Goal: Task Accomplishment & Management: Use online tool/utility

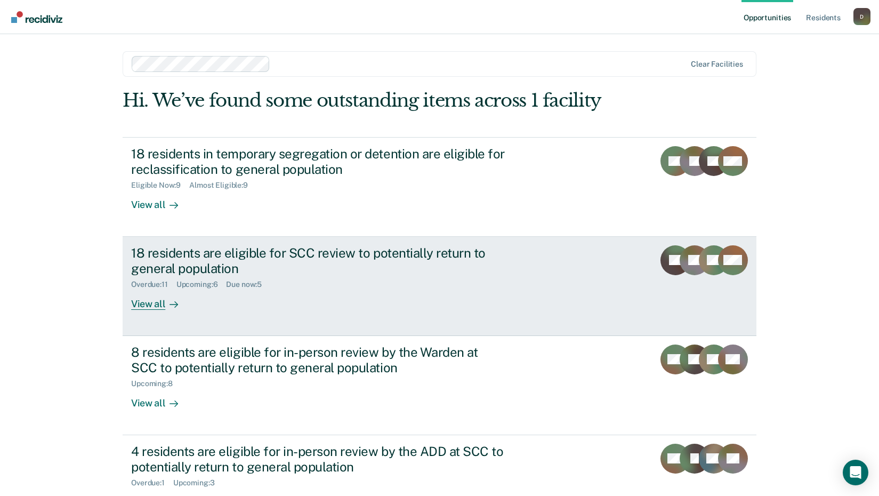
click at [245, 269] on div "18 residents are eligible for SCC review to potentially return to general popul…" at bounding box center [318, 260] width 374 height 31
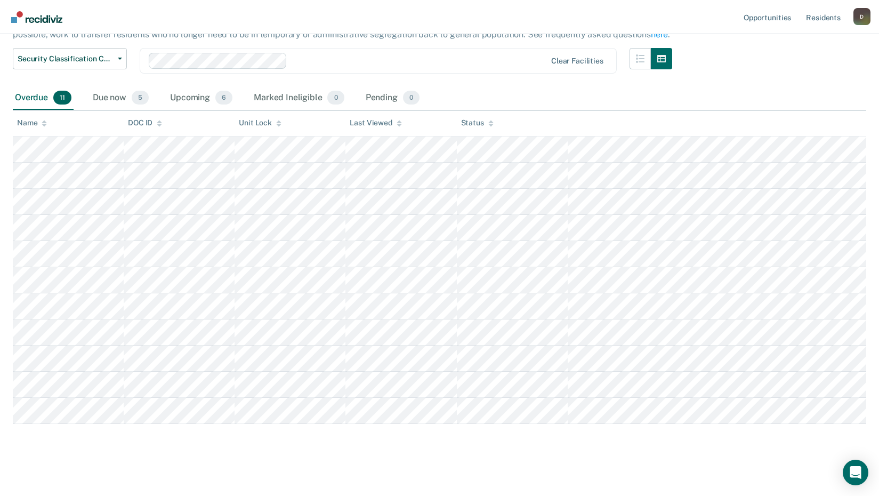
scroll to position [100, 0]
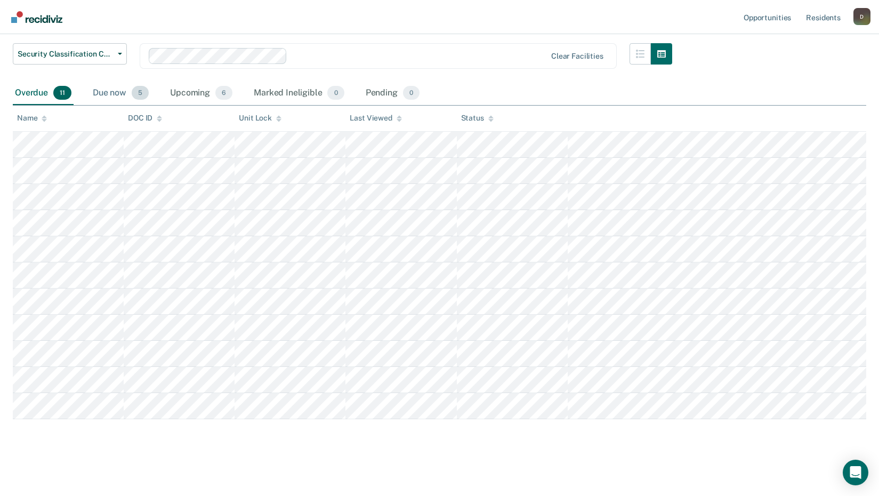
click at [110, 89] on div "Due now 5" at bounding box center [121, 93] width 60 height 23
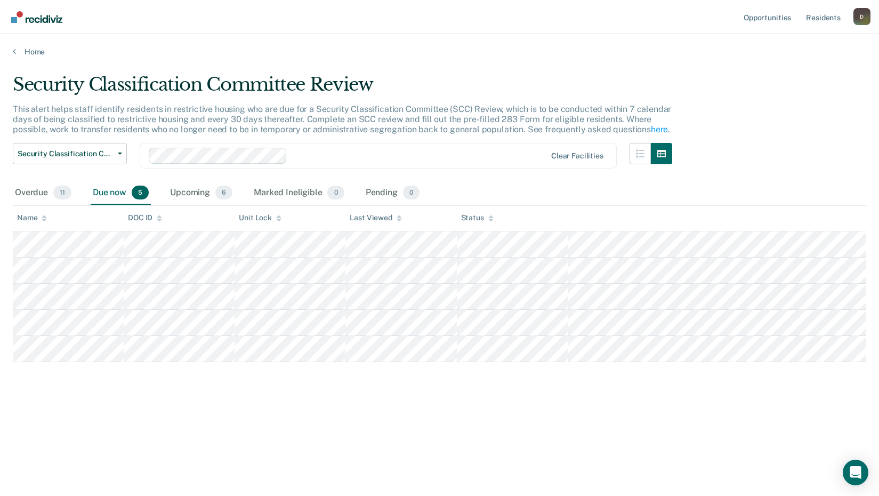
scroll to position [0, 0]
click at [194, 193] on div "Upcoming 6" at bounding box center [201, 192] width 67 height 23
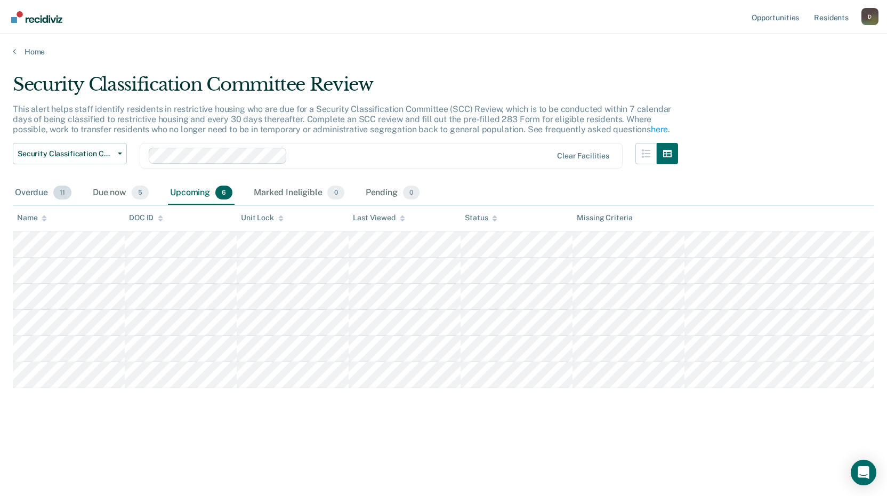
click at [29, 196] on div "Overdue 11" at bounding box center [43, 192] width 61 height 23
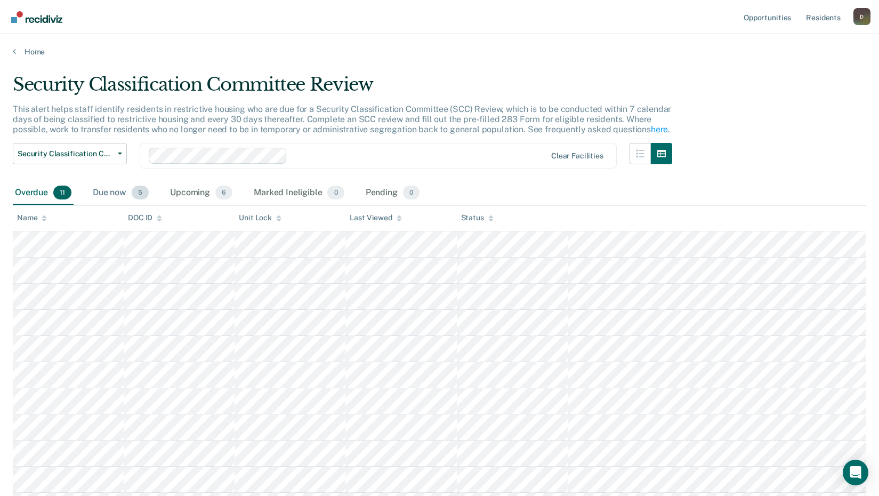
click at [117, 185] on div "Due now 5" at bounding box center [121, 192] width 60 height 23
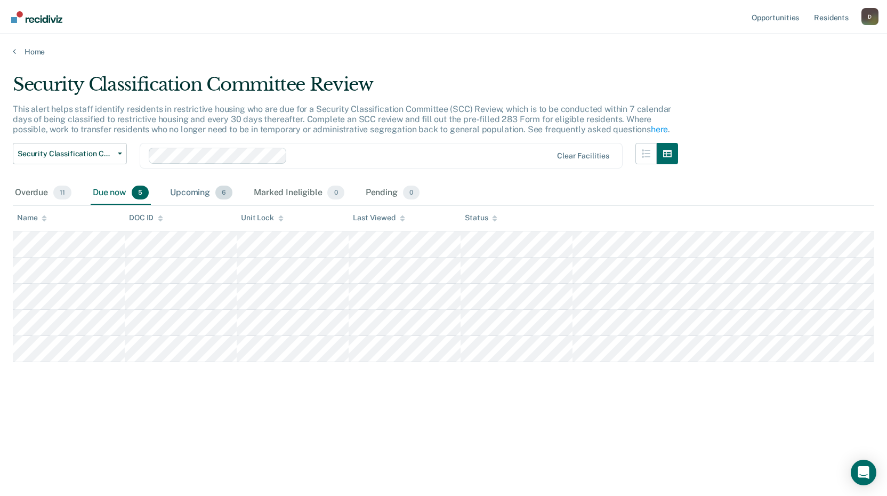
click at [190, 190] on div "Upcoming 6" at bounding box center [201, 192] width 67 height 23
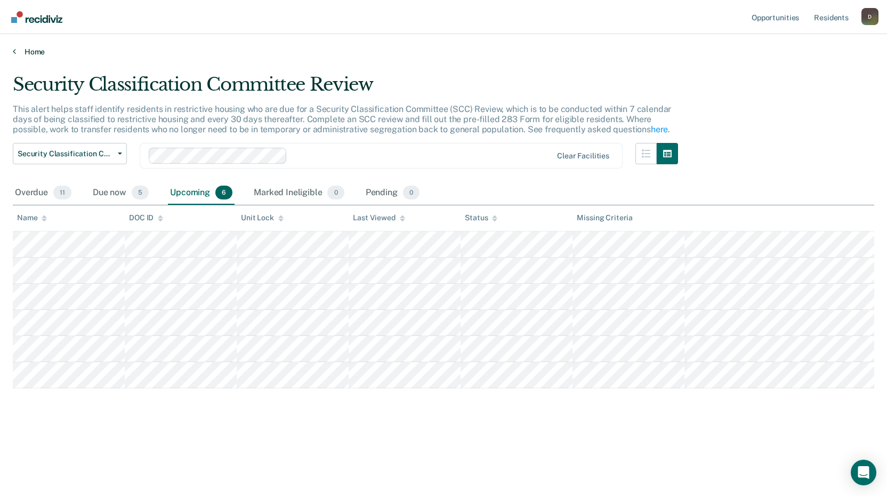
click at [32, 48] on link "Home" at bounding box center [444, 52] width 862 height 10
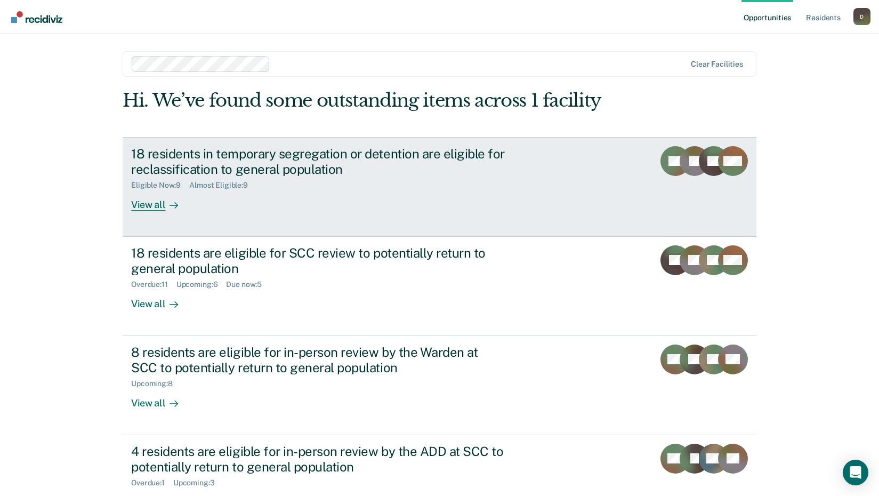
click at [147, 172] on div "18 residents in temporary segregation or detention are eligible for reclassific…" at bounding box center [318, 161] width 374 height 31
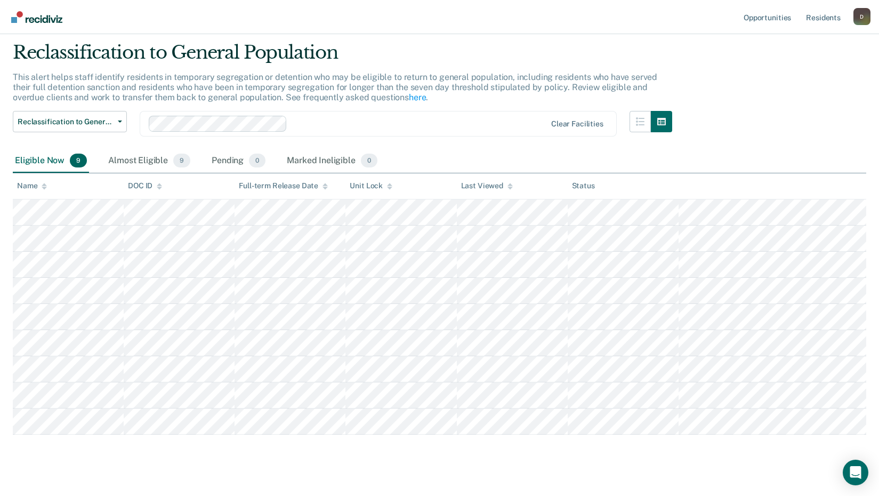
scroll to position [47, 0]
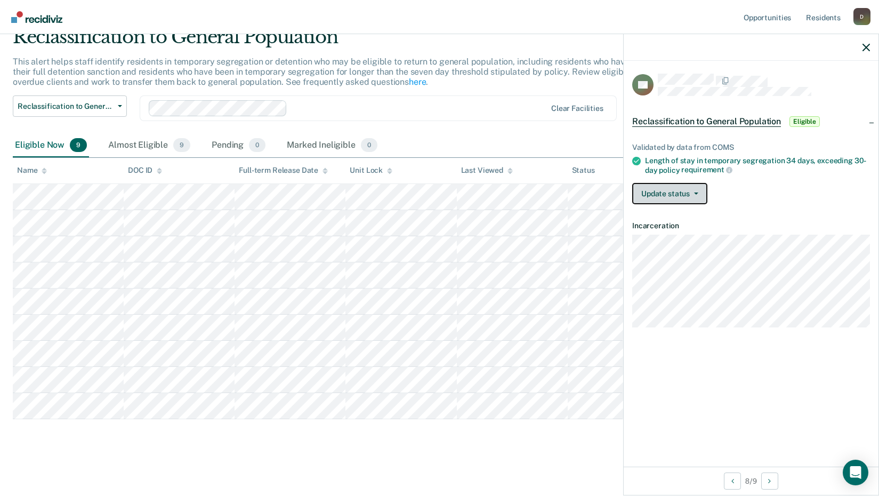
click at [676, 191] on button "Update status" at bounding box center [669, 193] width 75 height 21
click at [138, 148] on div "Almost Eligible 9" at bounding box center [149, 145] width 86 height 23
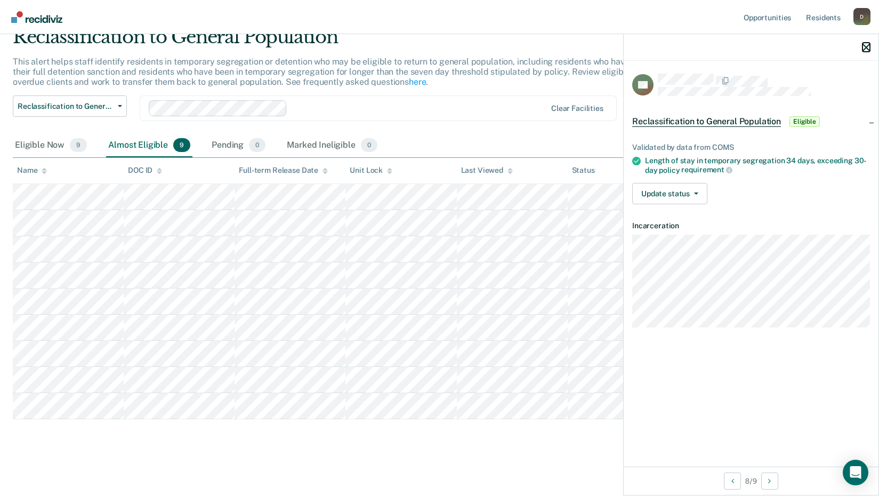
click at [869, 50] on icon "button" at bounding box center [866, 47] width 7 height 7
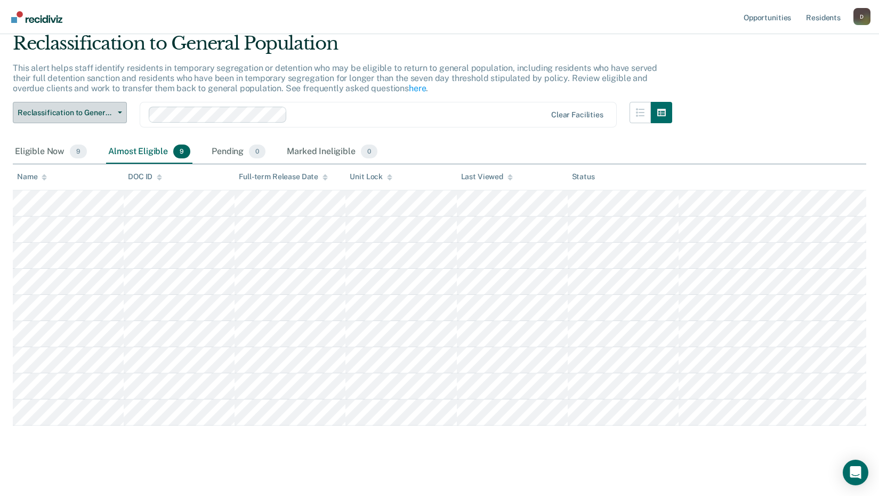
scroll to position [0, 0]
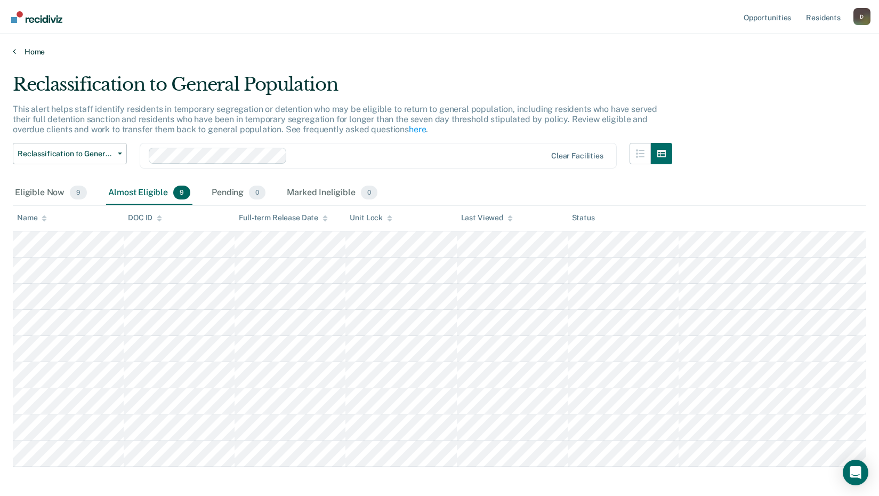
click at [13, 55] on link "Home" at bounding box center [440, 52] width 854 height 10
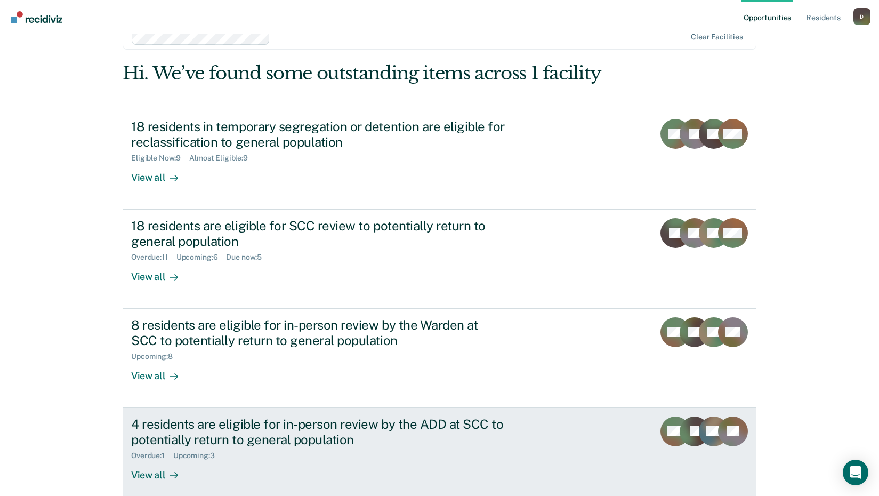
scroll to position [81, 0]
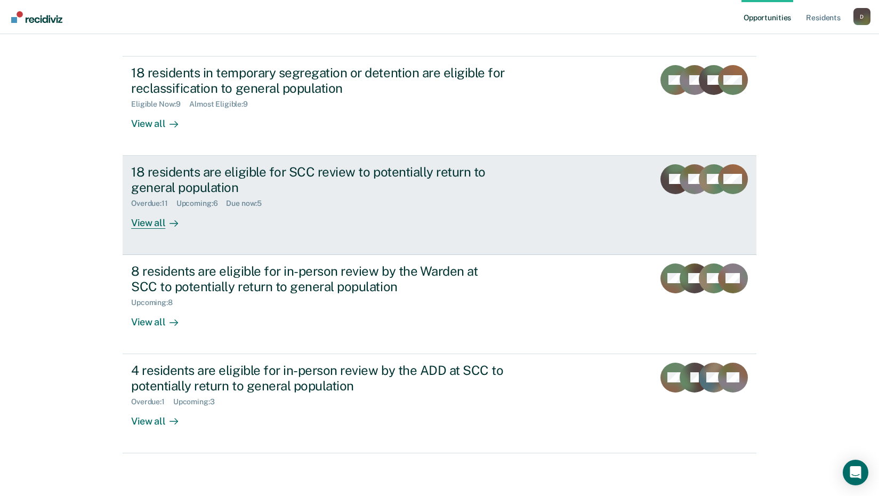
click at [160, 225] on div "View all" at bounding box center [161, 218] width 60 height 21
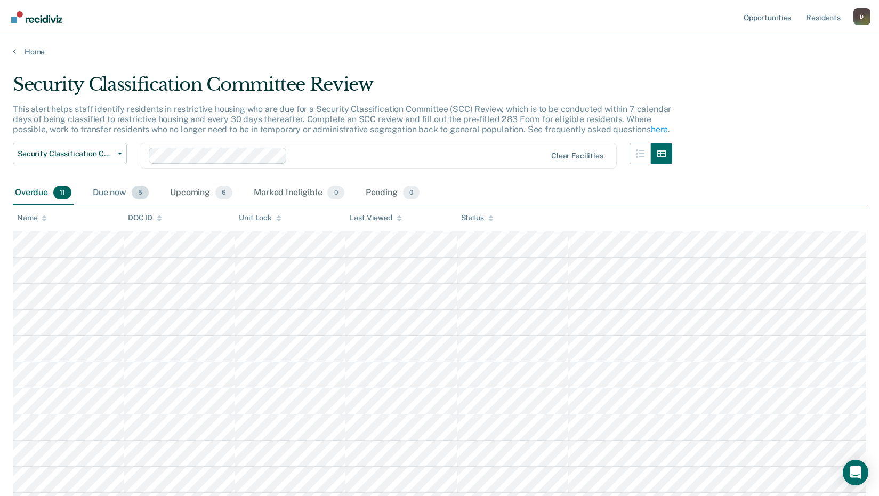
click at [117, 190] on div "Due now 5" at bounding box center [121, 192] width 60 height 23
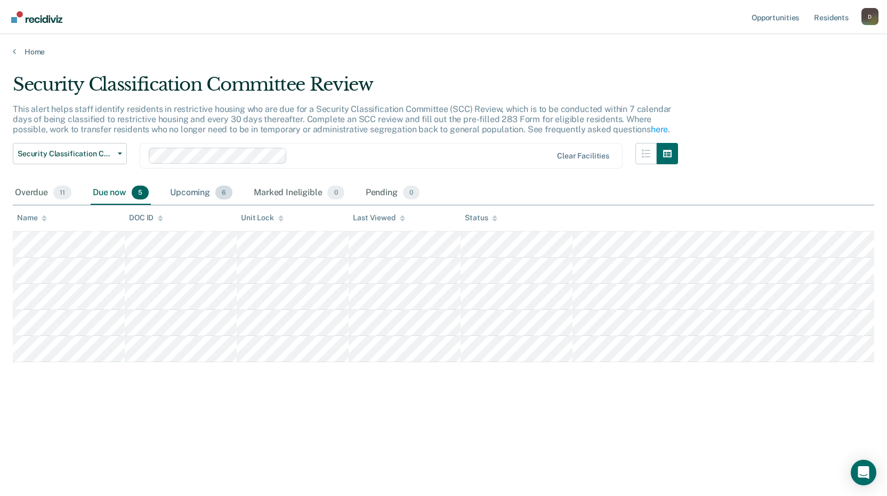
click at [198, 188] on div "Upcoming 6" at bounding box center [201, 192] width 67 height 23
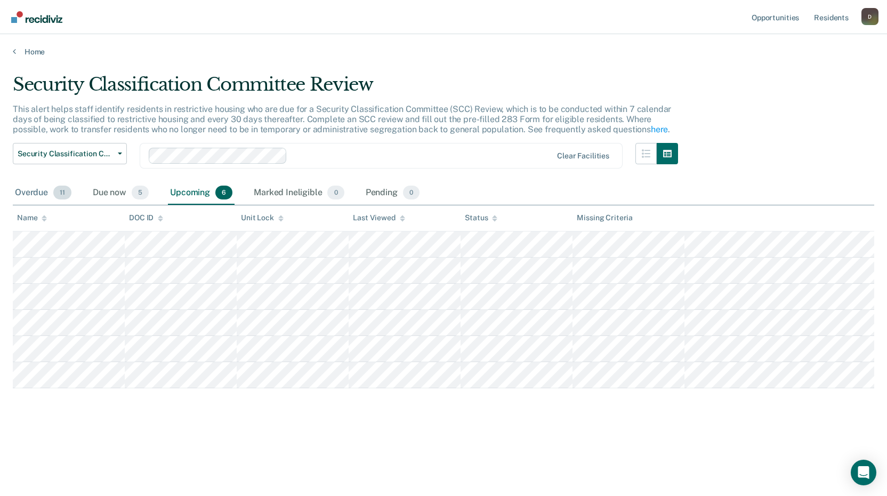
click at [43, 190] on div "Overdue 11" at bounding box center [43, 192] width 61 height 23
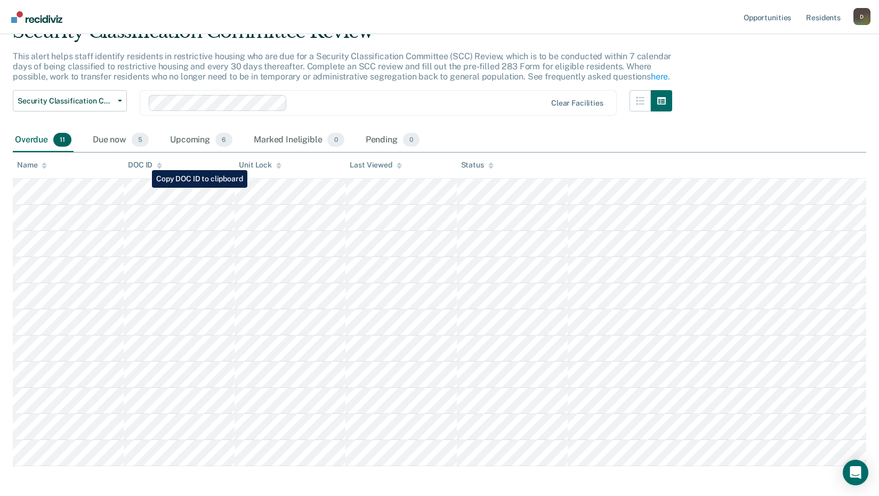
scroll to position [53, 0]
click at [127, 145] on div "Due now 5" at bounding box center [121, 139] width 60 height 23
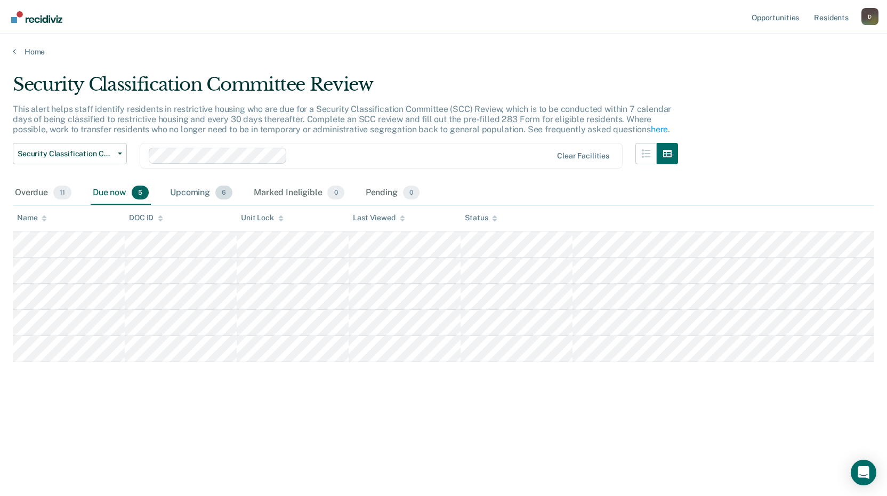
click at [201, 189] on div "Upcoming 6" at bounding box center [201, 192] width 67 height 23
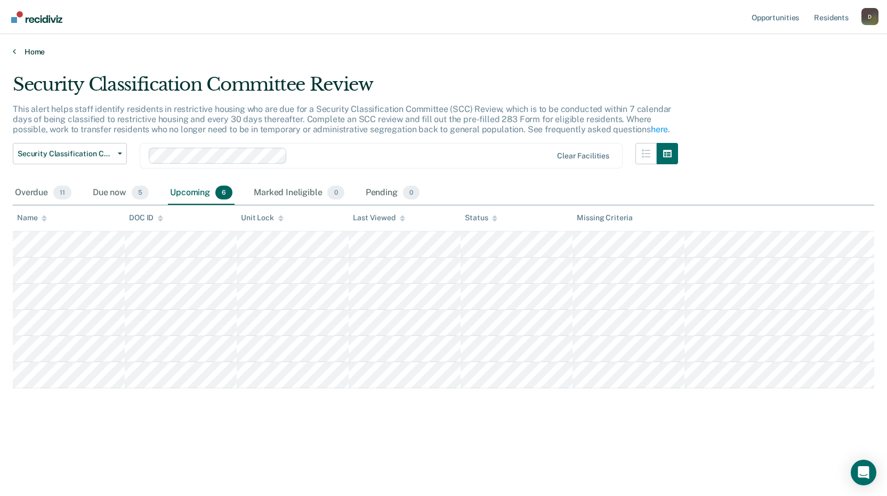
click at [30, 47] on div "Home" at bounding box center [443, 45] width 887 height 22
click at [30, 50] on link "Home" at bounding box center [444, 52] width 862 height 10
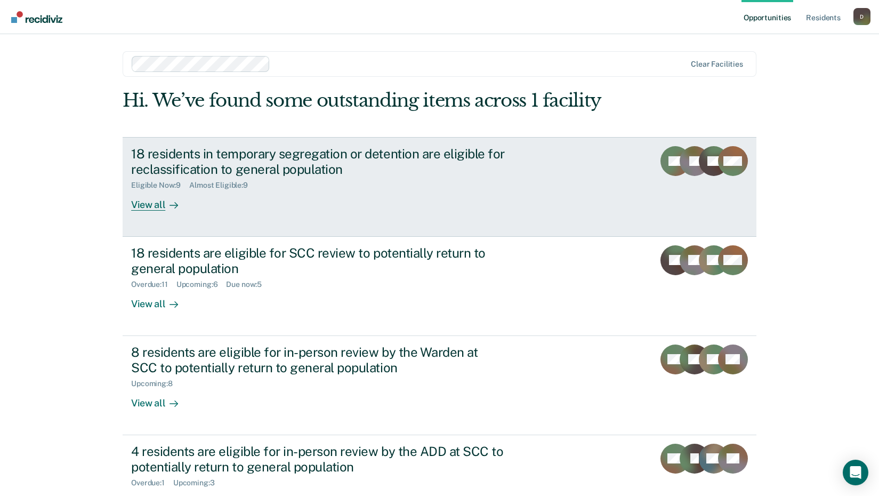
click at [164, 170] on div "18 residents in temporary segregation or detention are eligible for reclassific…" at bounding box center [318, 161] width 374 height 31
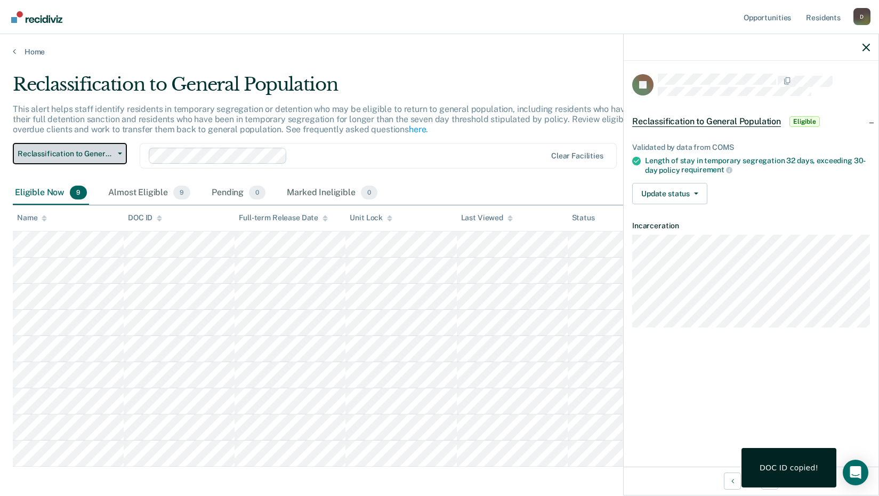
click at [117, 155] on button "Reclassification to General Population" at bounding box center [70, 153] width 114 height 21
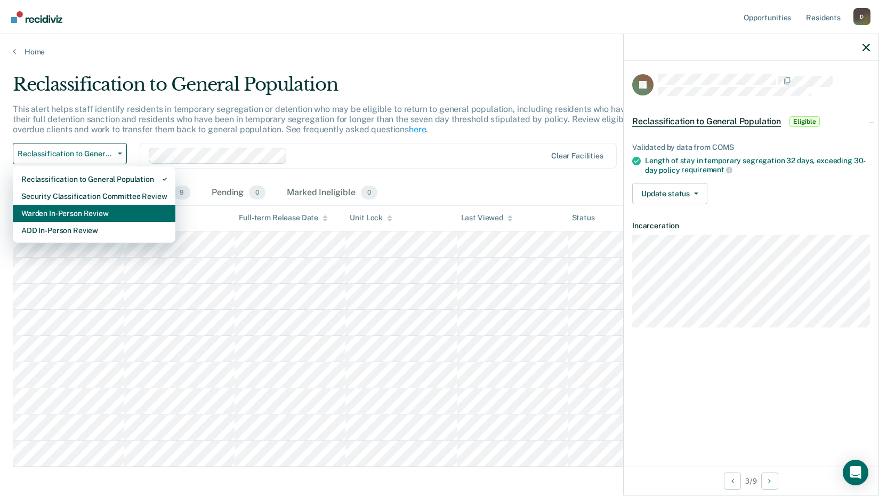
click at [116, 212] on div "Warden In-Person Review" at bounding box center [94, 213] width 146 height 17
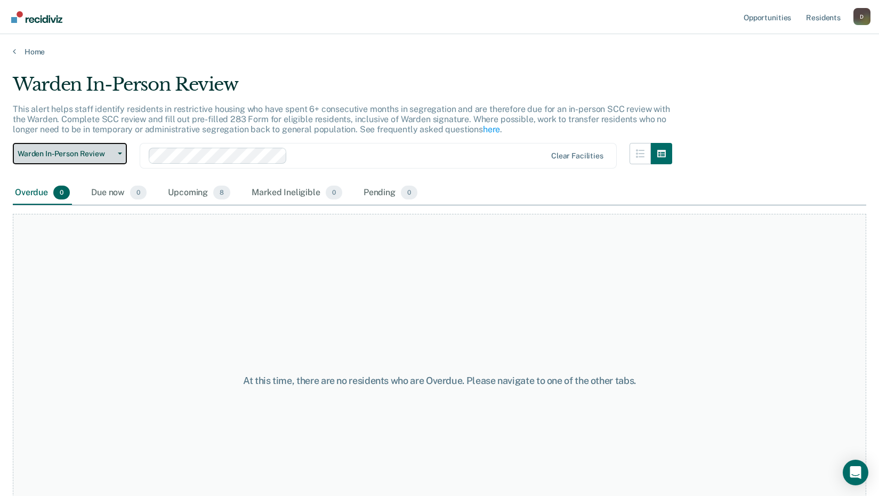
click at [119, 161] on button "Warden In-Person Review" at bounding box center [70, 153] width 114 height 21
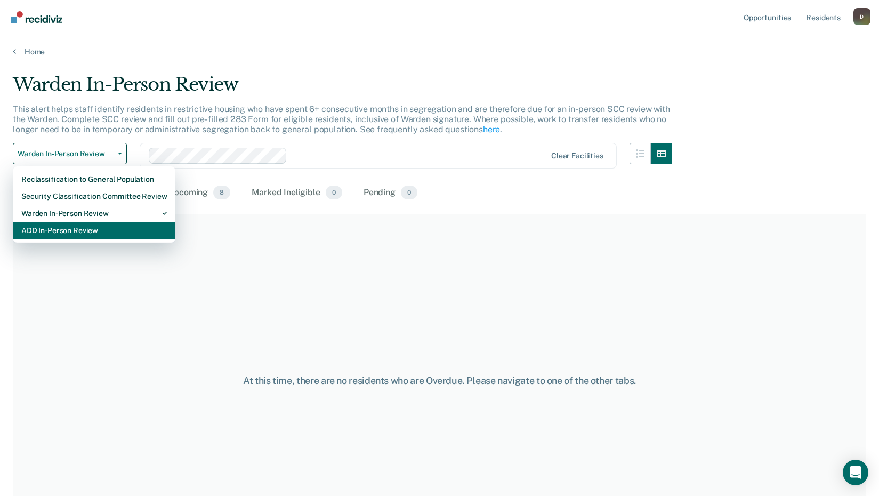
click at [90, 230] on div "ADD In-Person Review" at bounding box center [94, 230] width 146 height 17
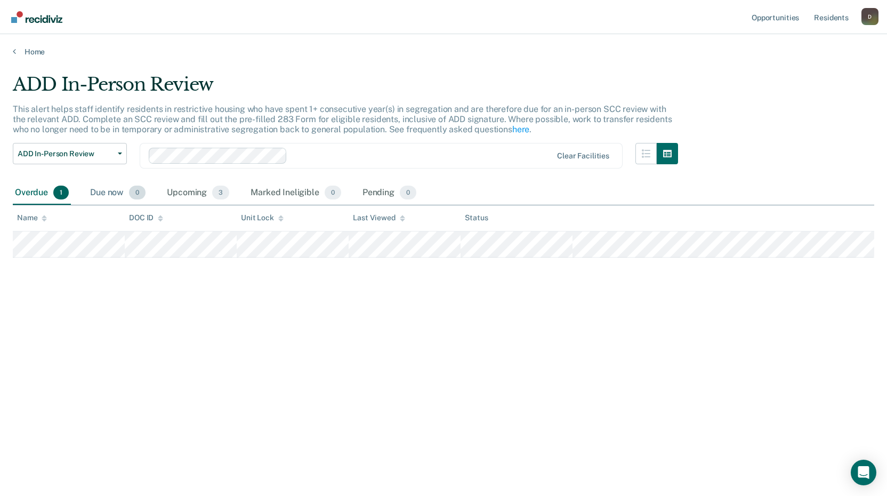
click at [103, 190] on div "Due now 0" at bounding box center [118, 192] width 60 height 23
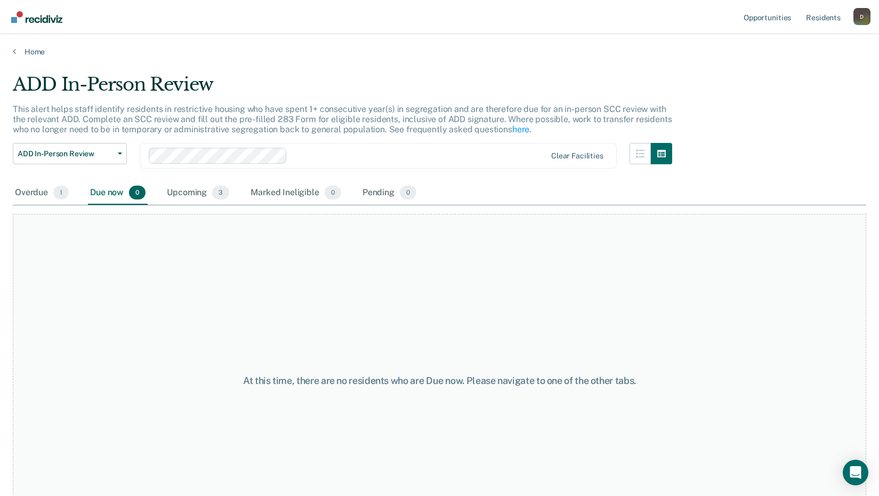
click at [81, 142] on div "This alert helps staff identify residents in restrictive housing who have spent…" at bounding box center [343, 123] width 660 height 39
click at [86, 158] on button "ADD In-Person Review" at bounding box center [70, 153] width 114 height 21
